Goal: Transaction & Acquisition: Register for event/course

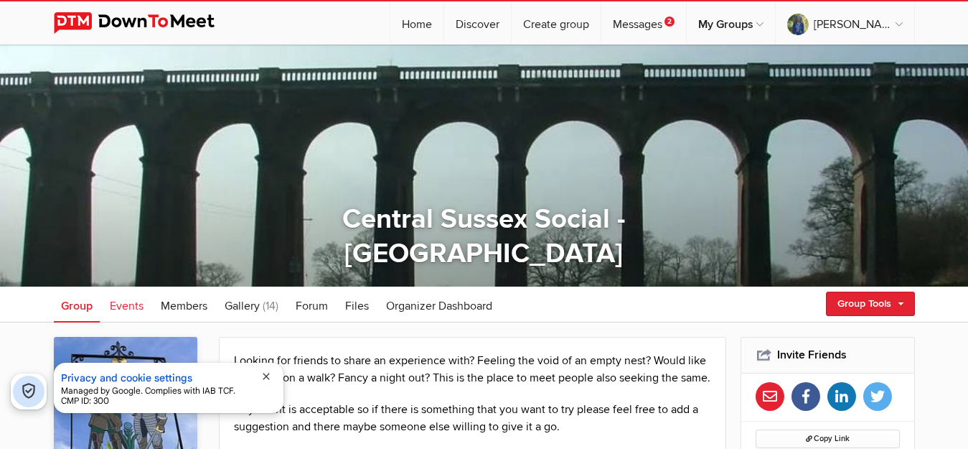
click at [133, 305] on span "Events" at bounding box center [127, 306] width 34 height 14
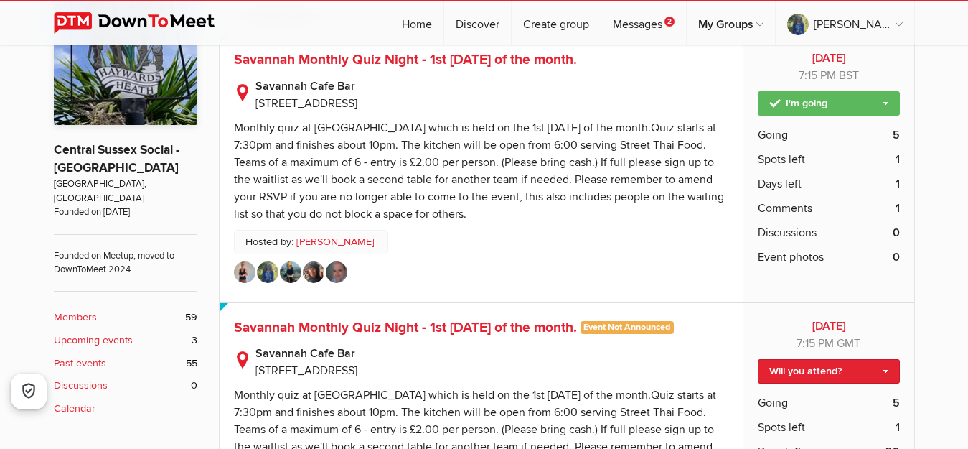
scroll to position [617, 0]
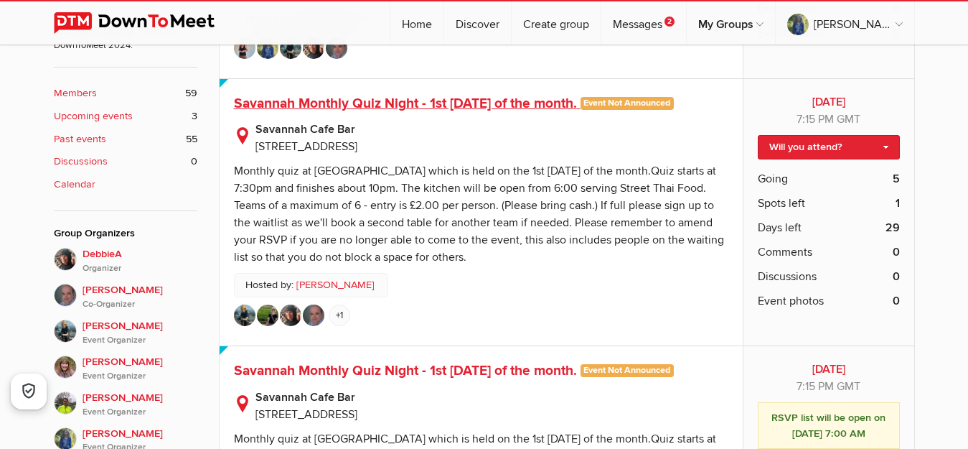
click at [303, 101] on span "Savannah Monthly Quiz Night - 1st [DATE] of the month." at bounding box center [405, 103] width 343 height 17
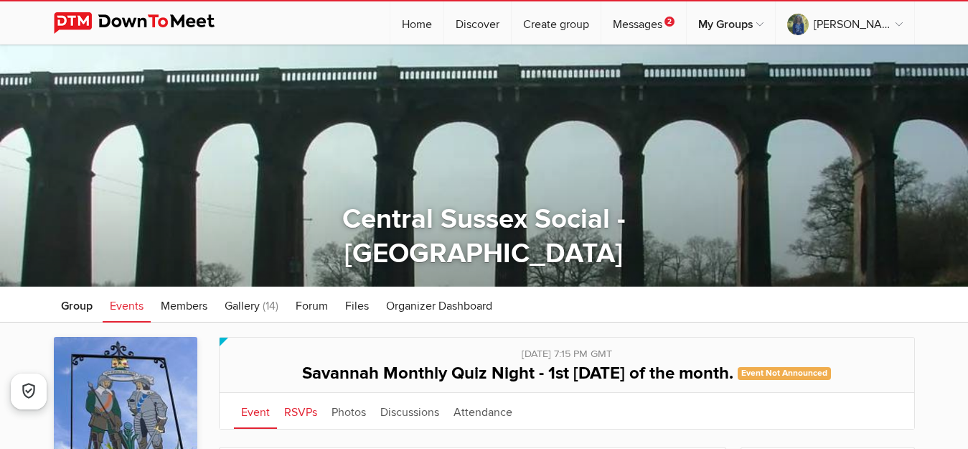
click at [292, 409] on link "RSVPs" at bounding box center [300, 411] width 47 height 36
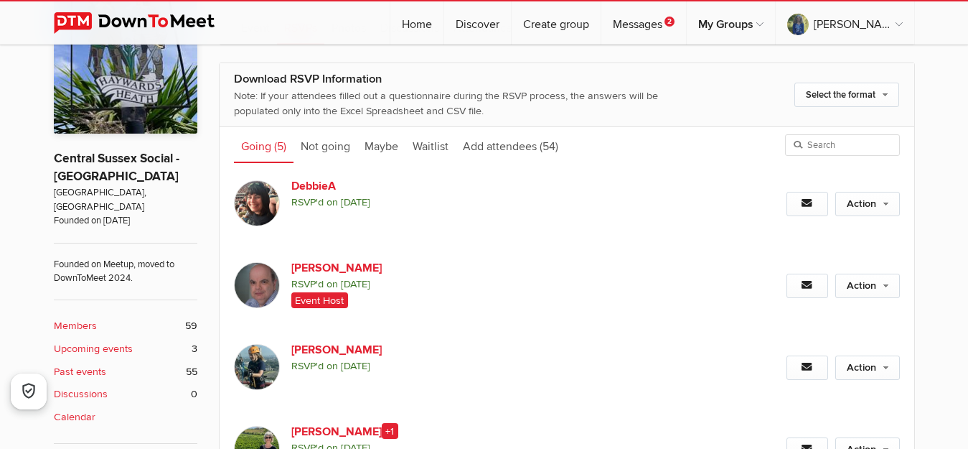
scroll to position [359, 0]
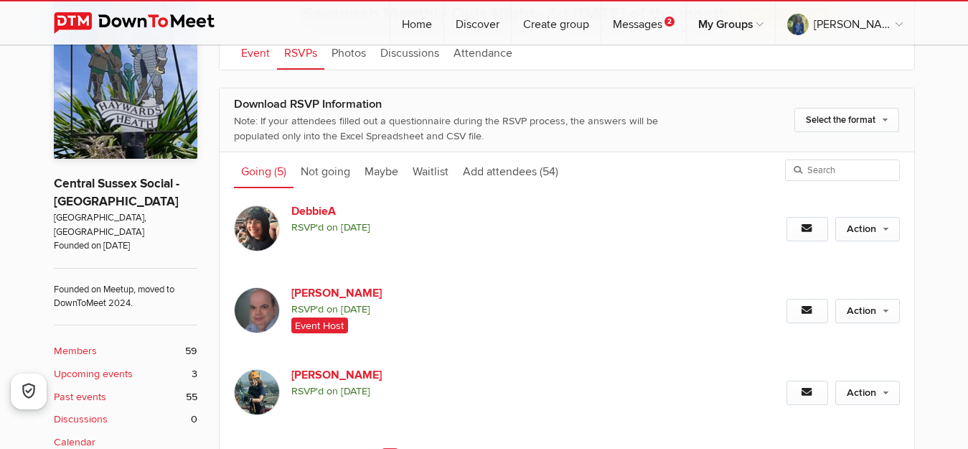
click at [245, 52] on link "Event" at bounding box center [255, 52] width 43 height 36
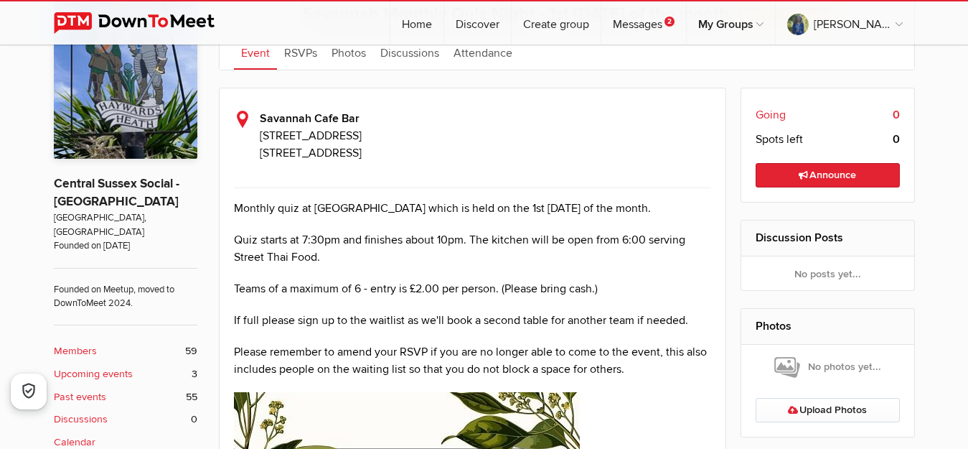
click at [245, 52] on link "Event" at bounding box center [255, 52] width 43 height 36
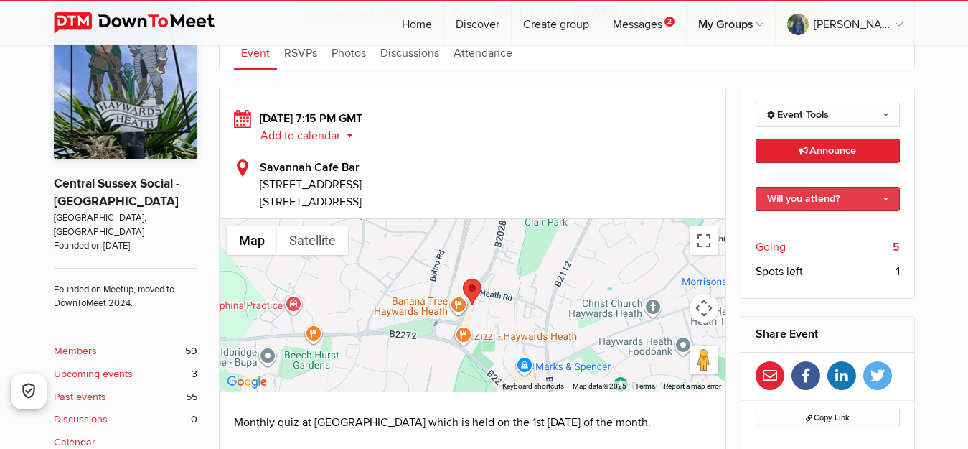
click at [823, 202] on link "Will you attend?" at bounding box center [828, 199] width 144 height 24
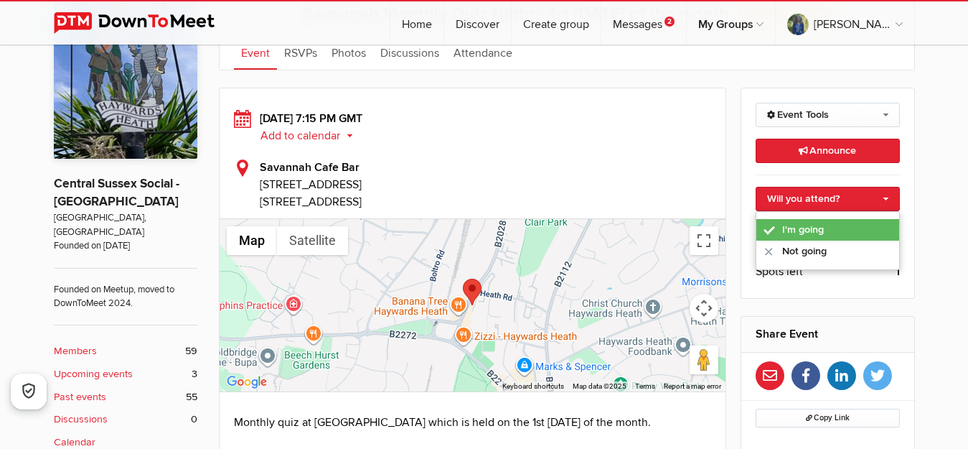
click at [817, 228] on link "I'm going" at bounding box center [828, 230] width 143 height 22
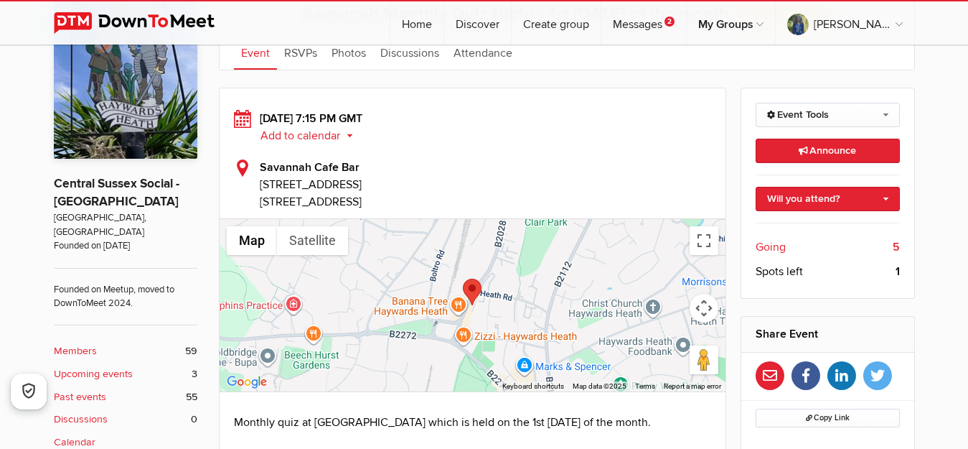
click at [817, 228] on link "I'm going" at bounding box center [828, 223] width 143 height 22
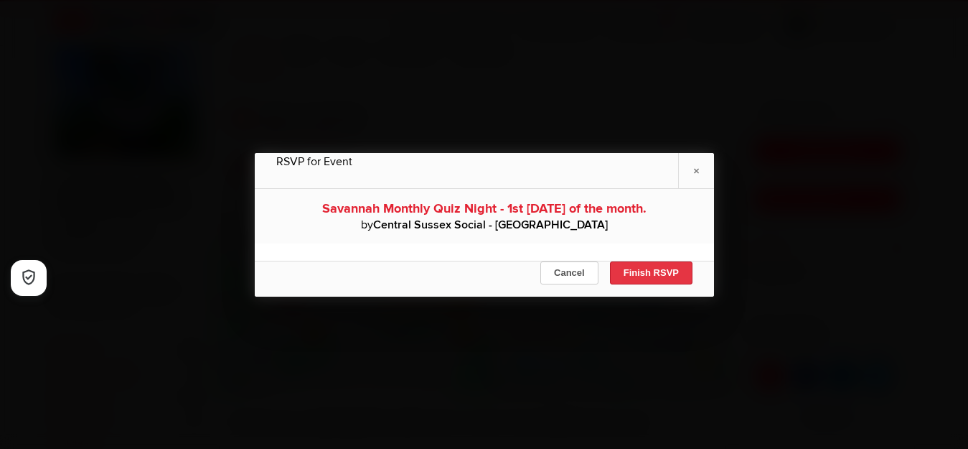
click at [666, 269] on button "Finish RSVP" at bounding box center [650, 272] width 83 height 23
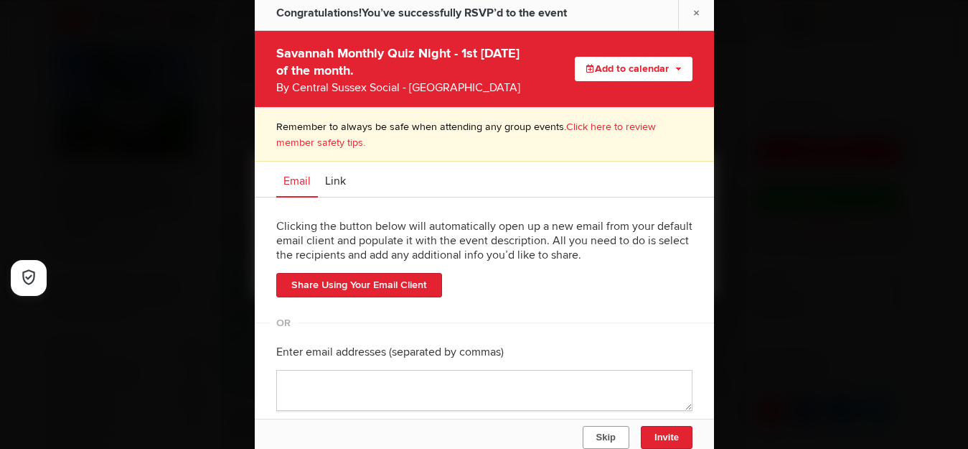
click at [609, 434] on span "Skip" at bounding box center [605, 436] width 19 height 11
click at [609, 434] on div at bounding box center [484, 224] width 968 height 449
